Goal: Browse casually: Explore the website without a specific task or goal

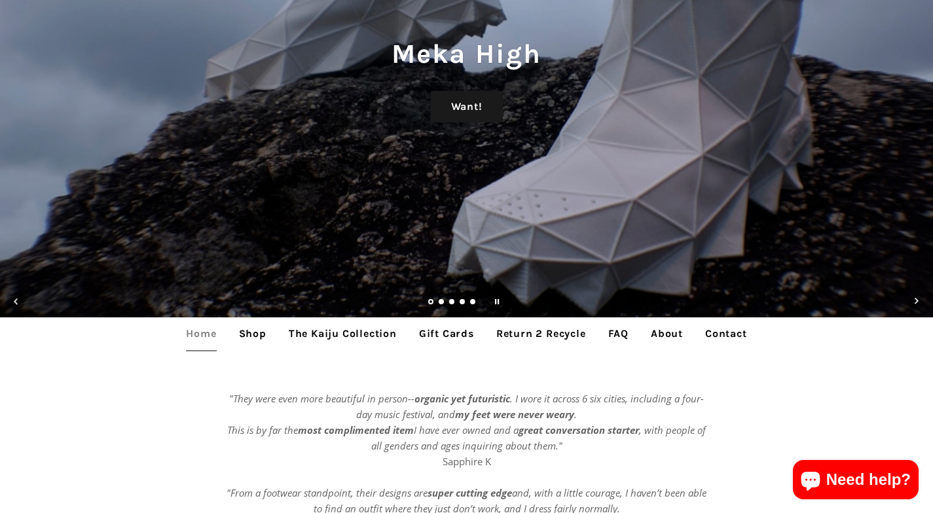
scroll to position [213, 0]
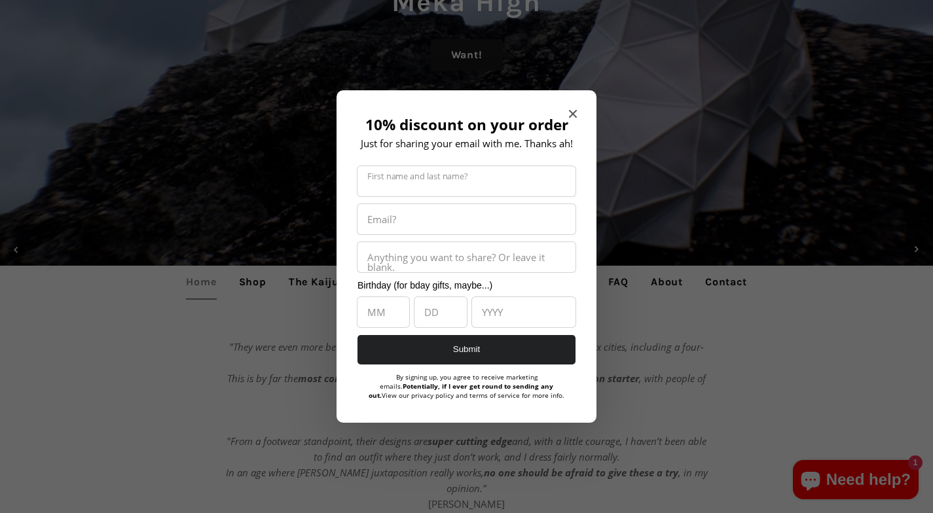
click at [577, 112] on div "10% discount on your order Just for sharing your email with me. Thanks ah! Firs…" at bounding box center [466, 256] width 260 height 333
click at [575, 111] on icon "Close modal" at bounding box center [573, 114] width 8 height 8
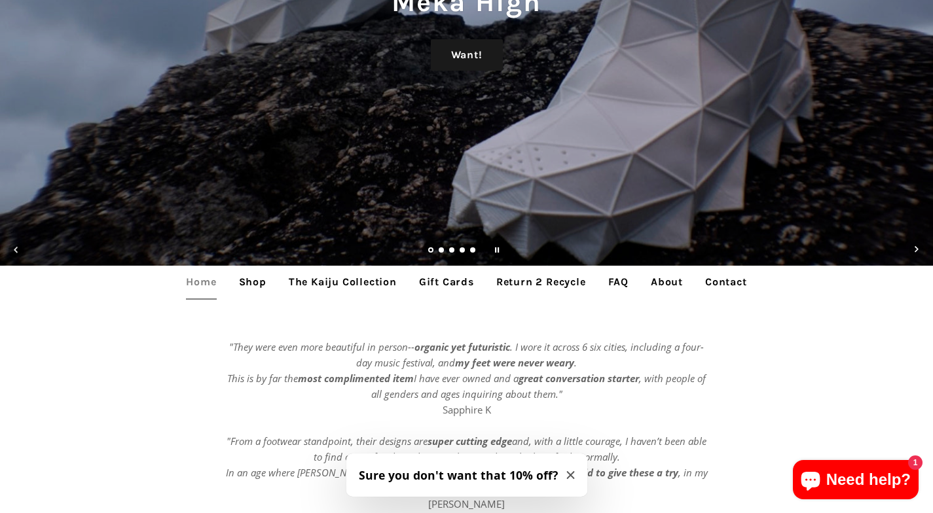
click at [251, 283] on link "Shop" at bounding box center [252, 282] width 47 height 33
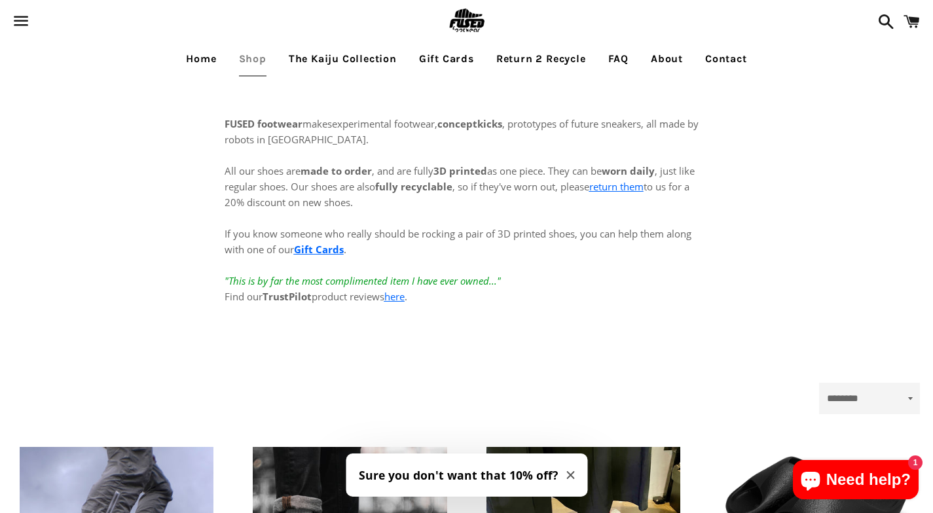
click at [204, 58] on link "Home" at bounding box center [201, 59] width 50 height 33
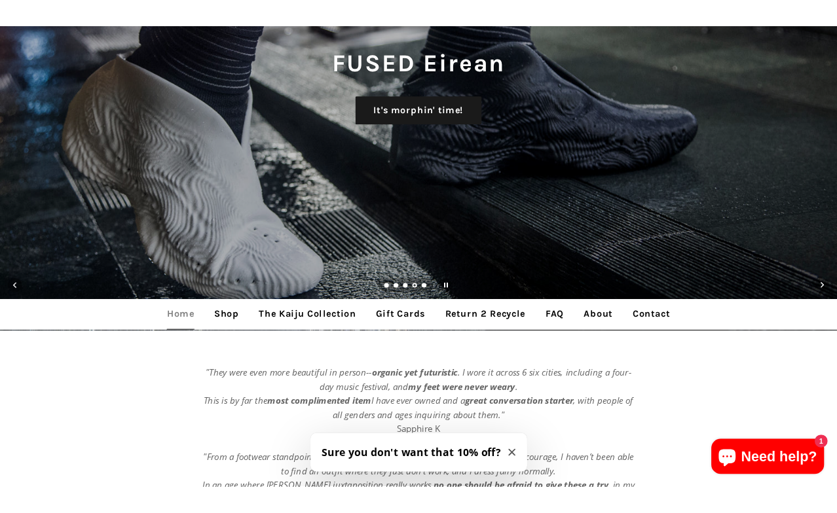
scroll to position [175, 0]
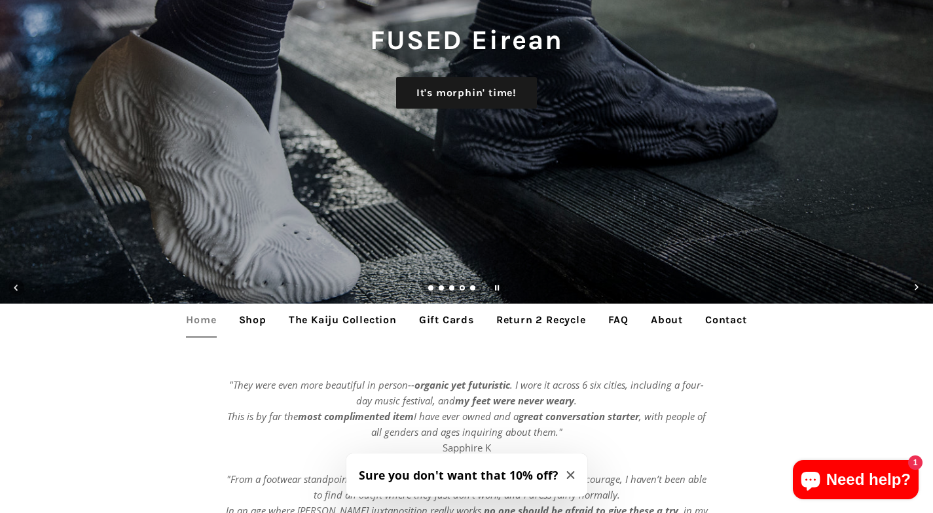
click at [566, 472] on icon "Close modal" at bounding box center [570, 475] width 8 height 8
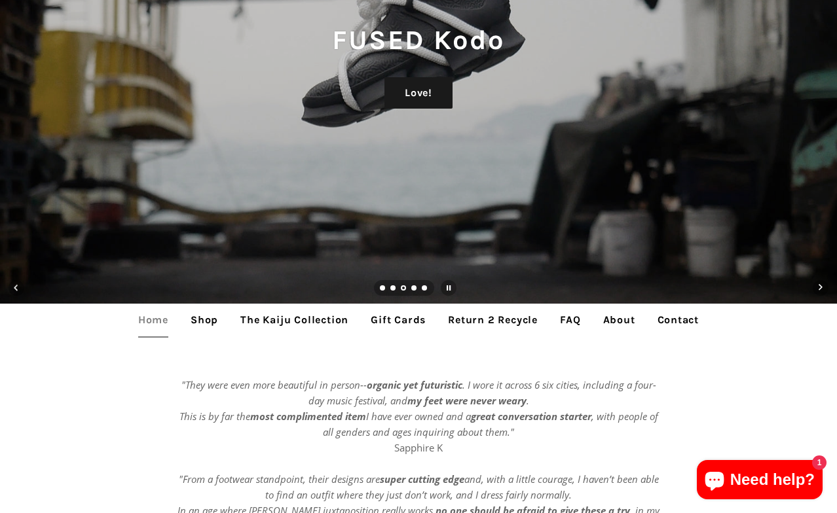
click at [206, 322] on link "Shop" at bounding box center [204, 320] width 47 height 33
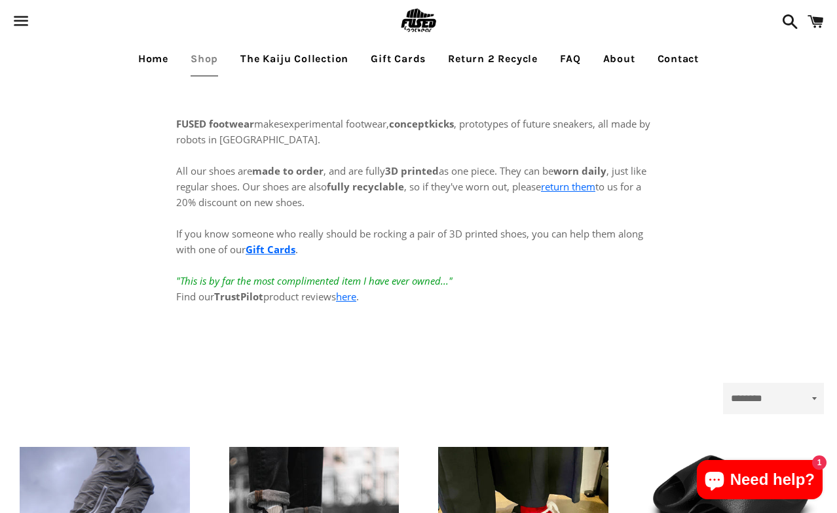
click at [618, 58] on link "About" at bounding box center [619, 59] width 52 height 33
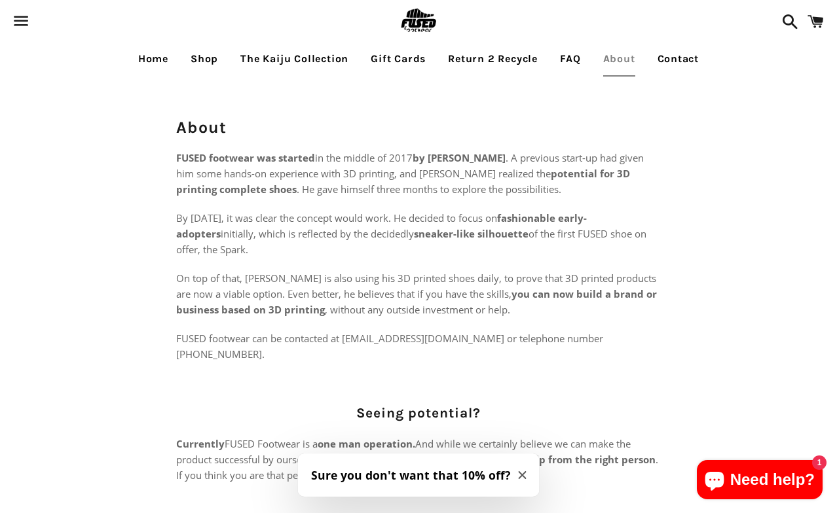
click at [147, 54] on link "Home" at bounding box center [153, 59] width 50 height 33
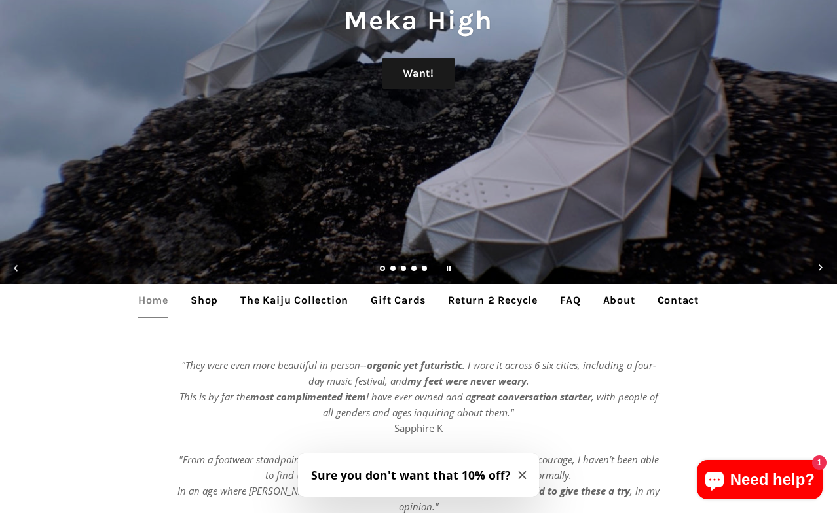
scroll to position [198, 0]
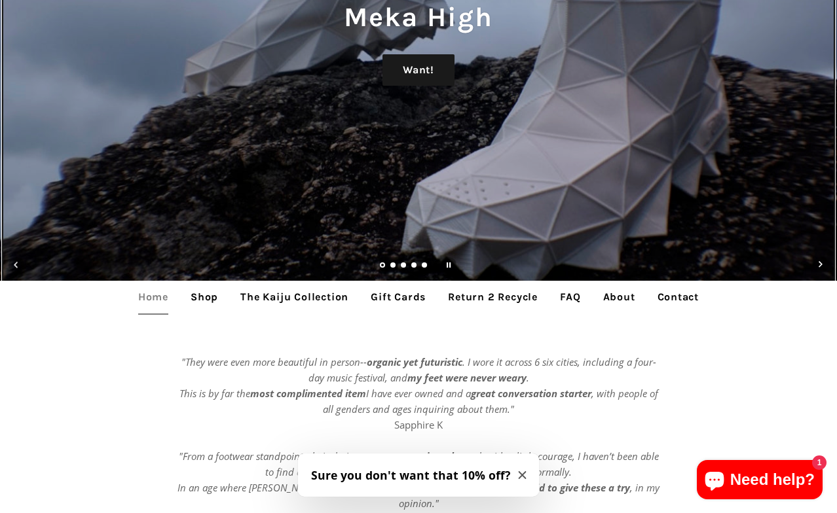
click at [817, 263] on span "Next slide" at bounding box center [820, 265] width 16 height 16
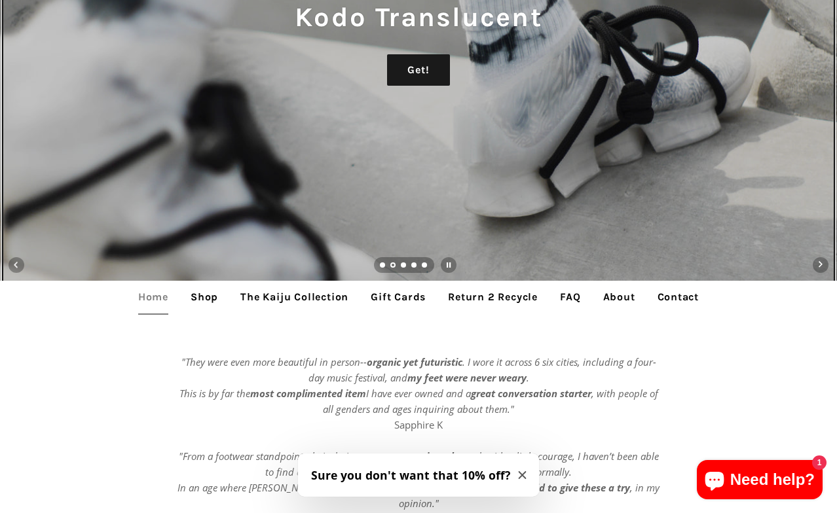
click at [817, 263] on span "Next slide" at bounding box center [820, 265] width 16 height 16
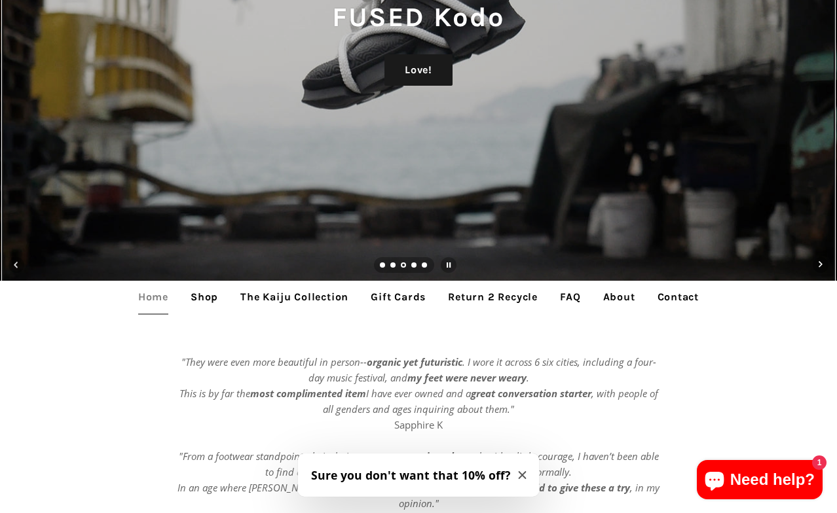
click at [817, 263] on span "Next slide" at bounding box center [820, 265] width 16 height 16
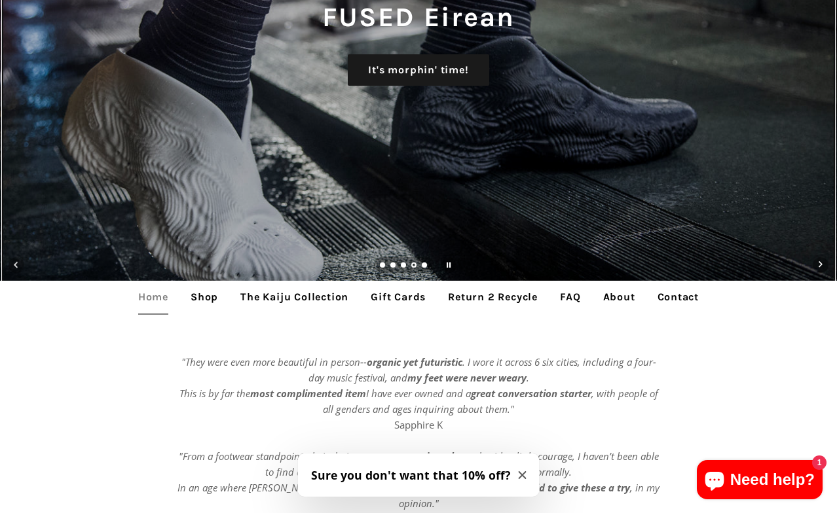
click at [817, 263] on span "Next slide" at bounding box center [820, 265] width 16 height 16
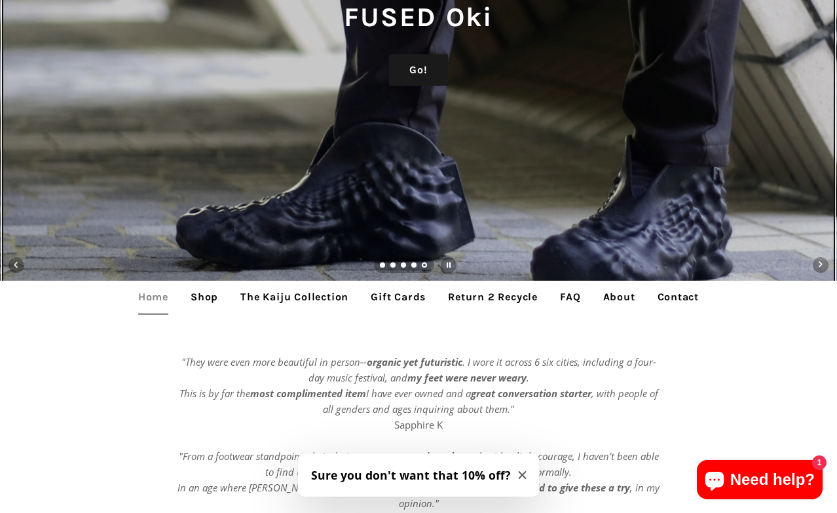
click at [817, 263] on span "Next slide" at bounding box center [820, 265] width 16 height 16
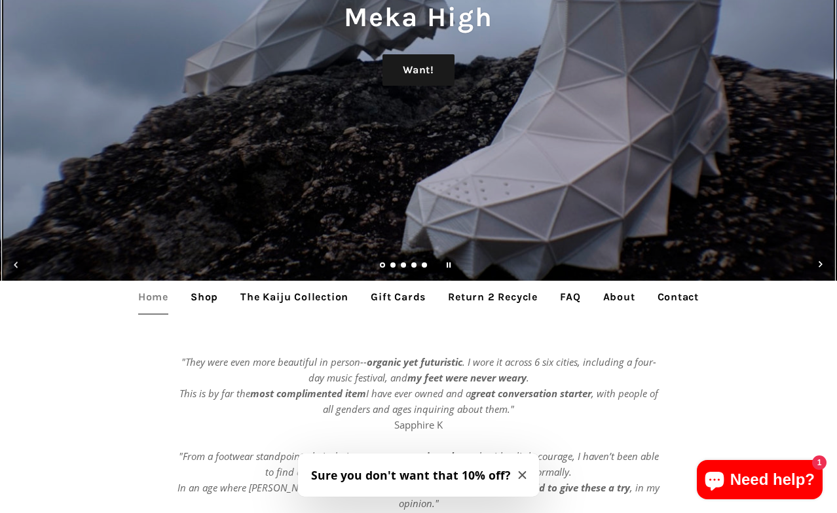
click at [817, 263] on span "Next slide" at bounding box center [820, 265] width 16 height 16
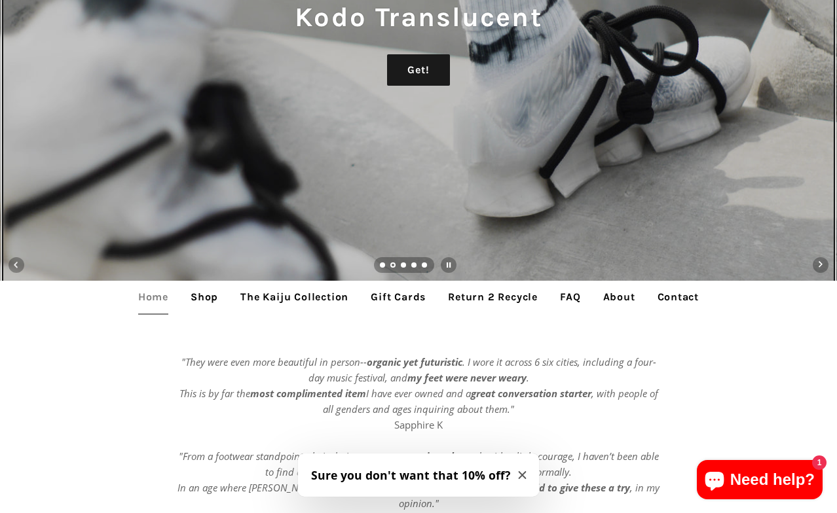
click at [817, 263] on span "Next slide" at bounding box center [820, 265] width 16 height 16
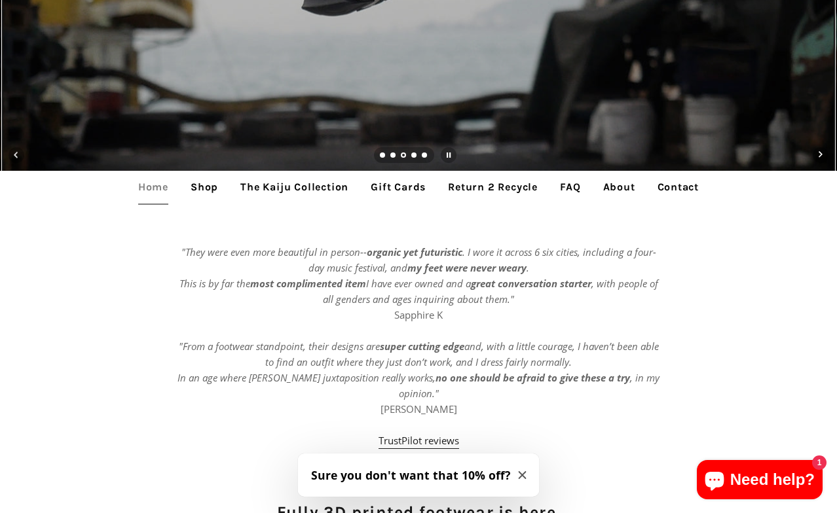
scroll to position [406, 0]
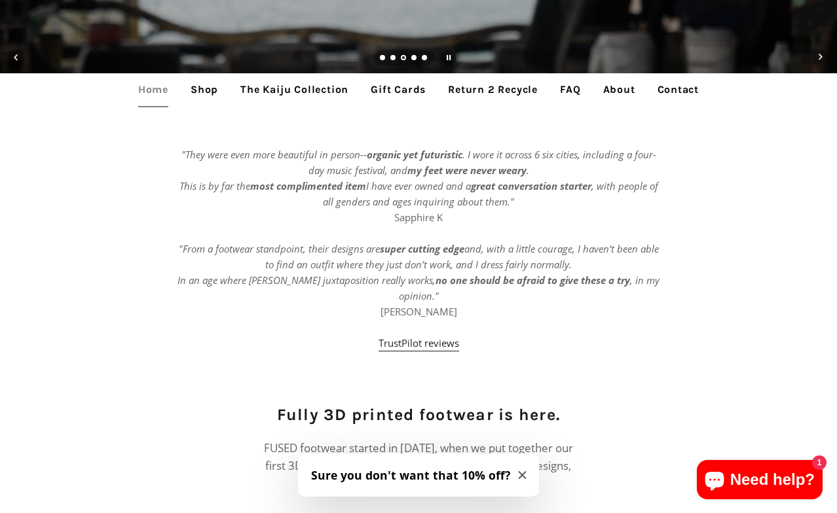
click at [518, 475] on icon "Close modal" at bounding box center [522, 475] width 8 height 8
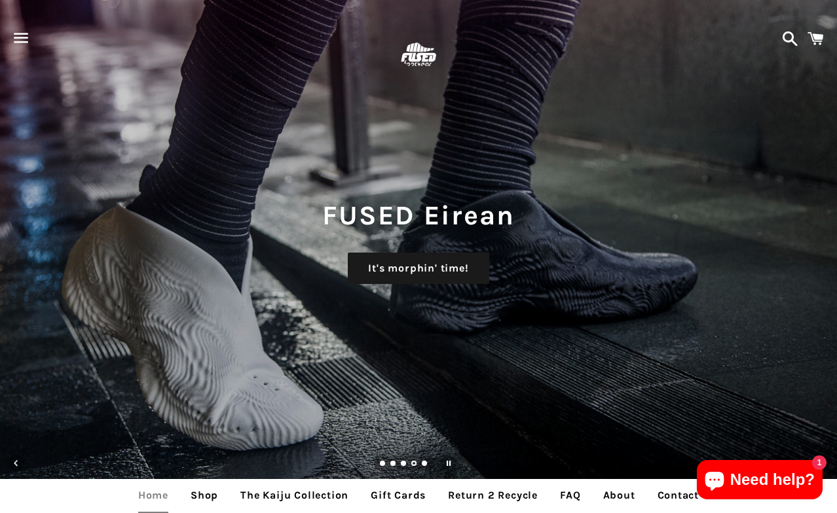
scroll to position [0, 0]
click at [22, 36] on span "button" at bounding box center [21, 37] width 29 height 39
